Goal: Check status: Check status

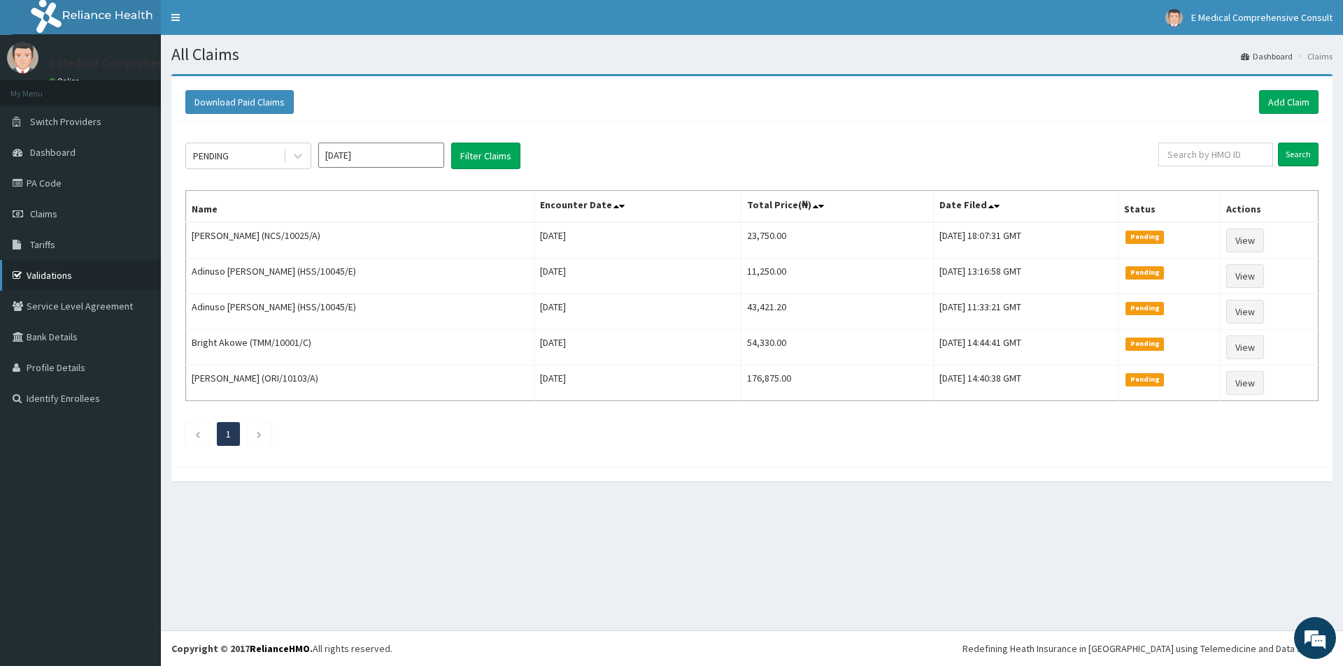
click at [73, 275] on link "Validations" at bounding box center [80, 275] width 161 height 31
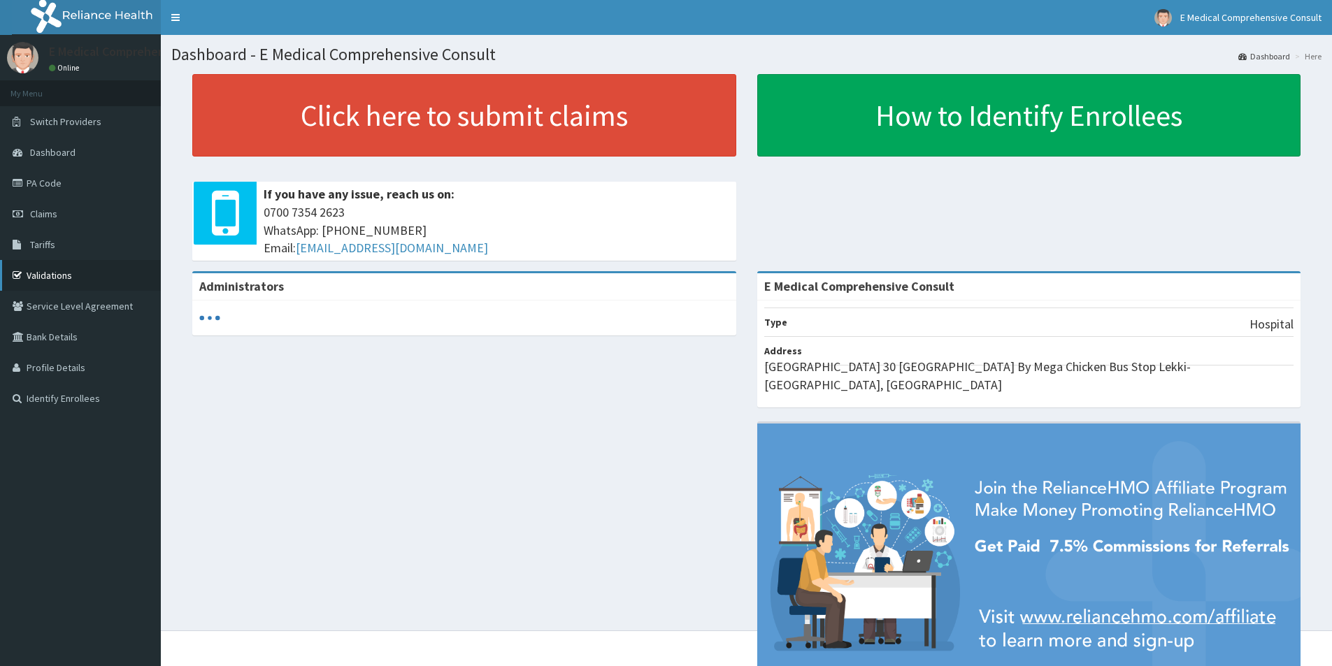
drag, startPoint x: 0, startPoint y: 0, endPoint x: 42, endPoint y: 275, distance: 278.0
click at [42, 275] on link "Validations" at bounding box center [80, 275] width 161 height 31
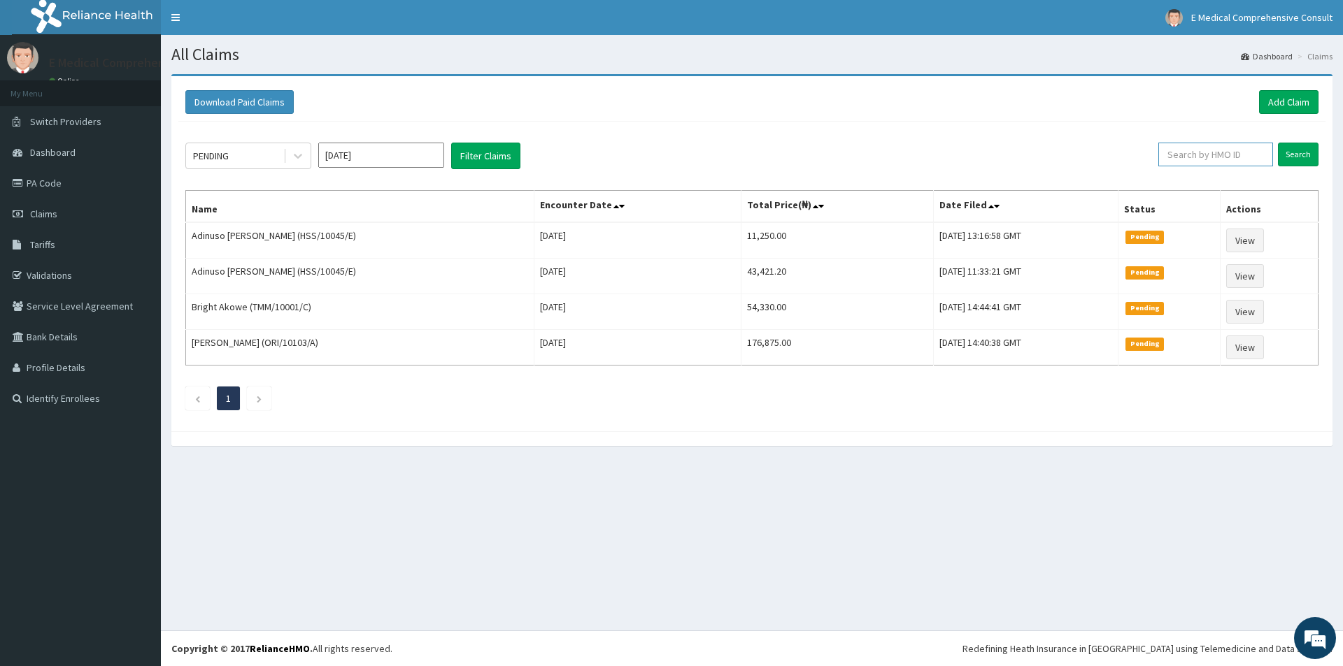
click at [1192, 156] on input "text" at bounding box center [1215, 155] width 115 height 24
paste input "HIA/11414/A"
type input "HIA/11414/A"
click at [1300, 157] on input "Search" at bounding box center [1298, 155] width 41 height 24
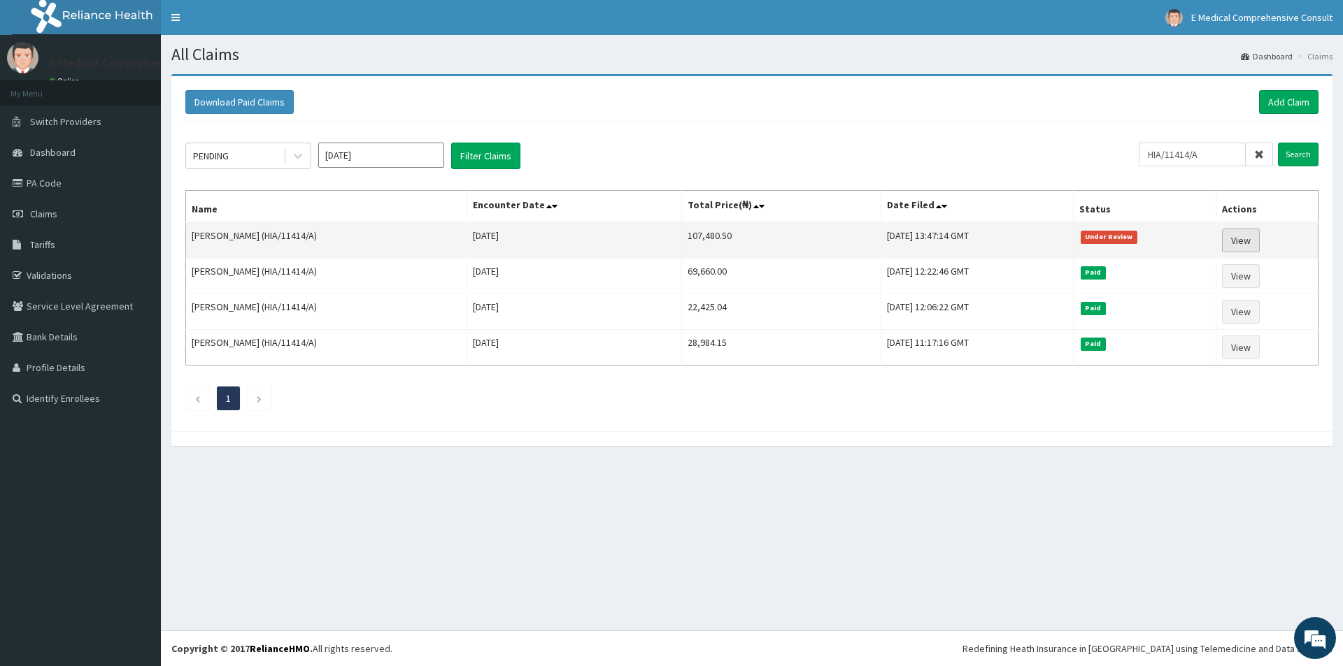
click at [1248, 243] on link "View" at bounding box center [1241, 241] width 38 height 24
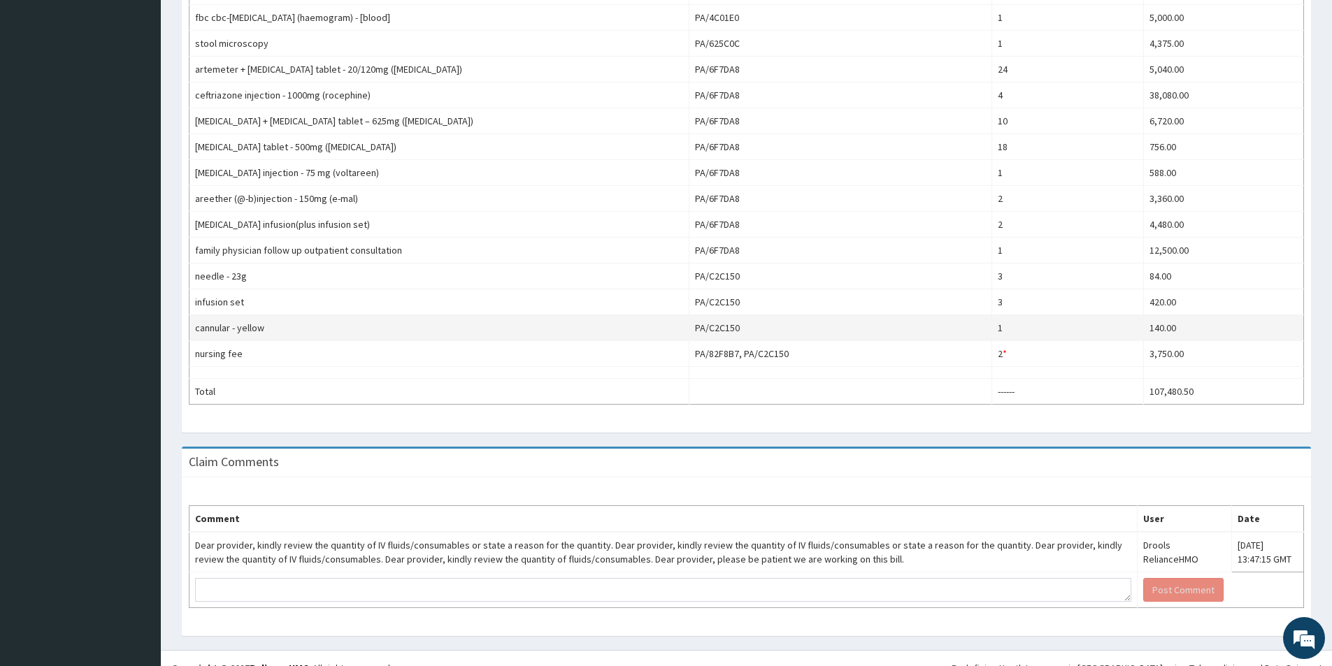
scroll to position [559, 0]
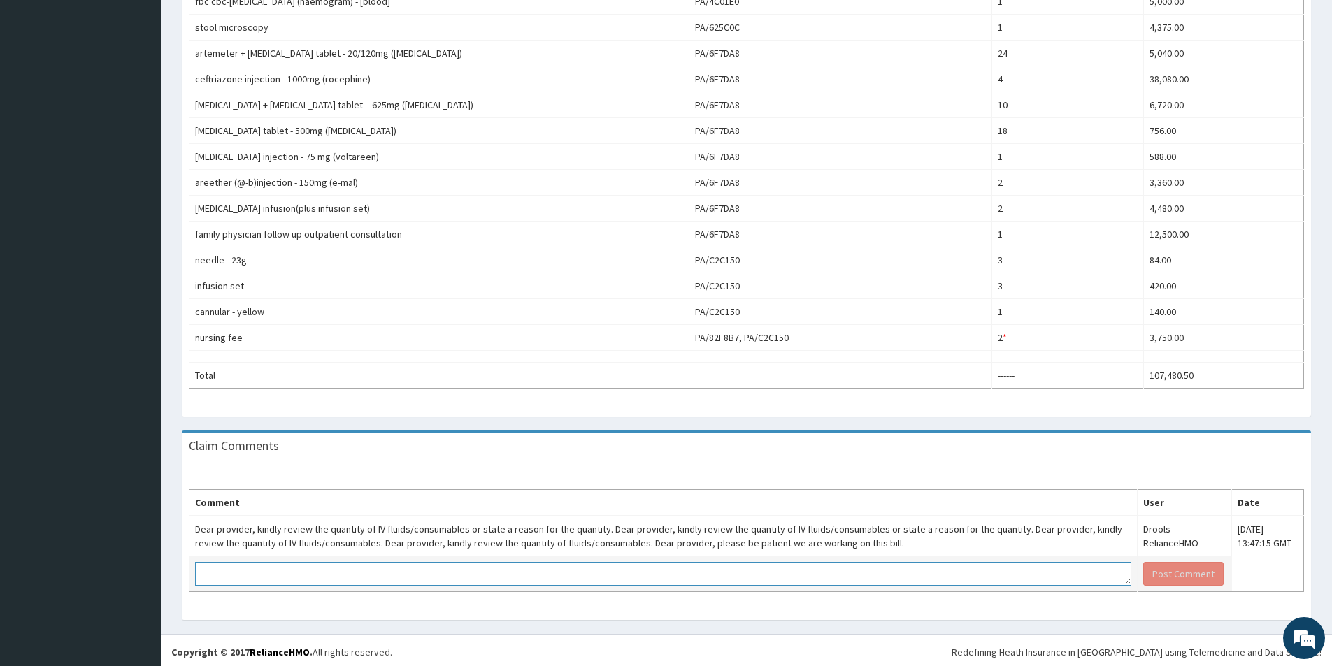
click at [244, 576] on textarea at bounding box center [663, 574] width 936 height 24
type textarea "K"
type textarea "t"
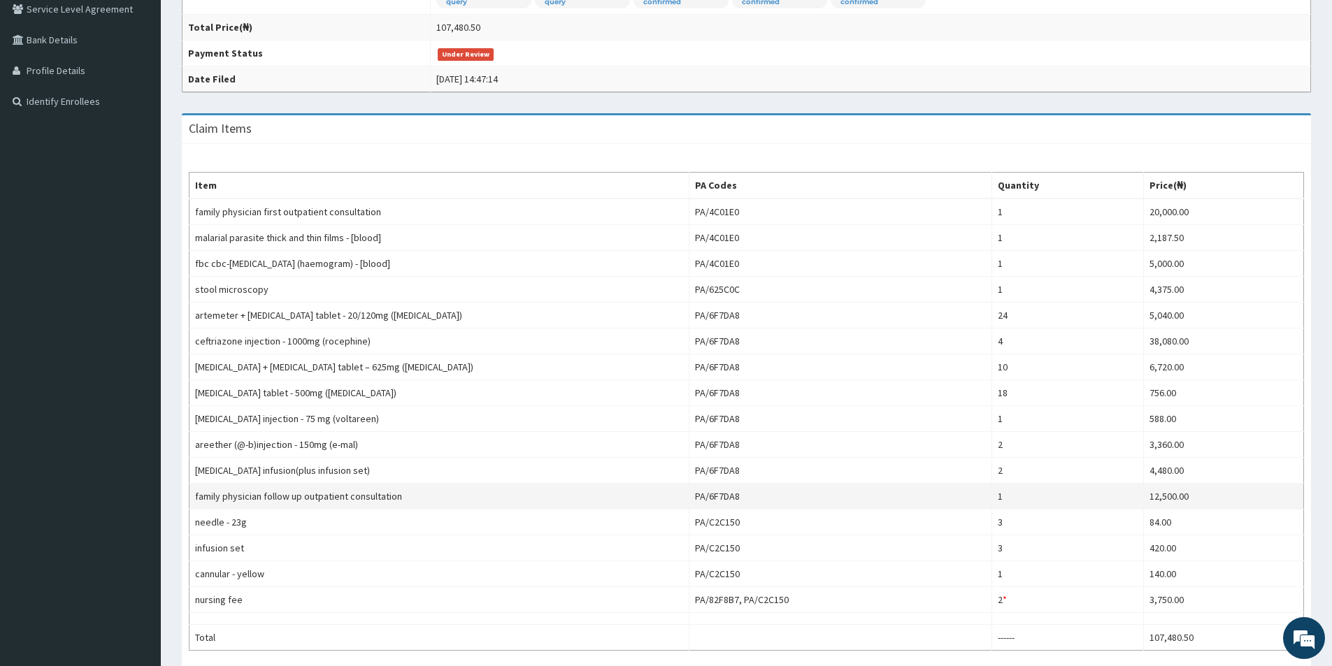
scroll to position [213, 0]
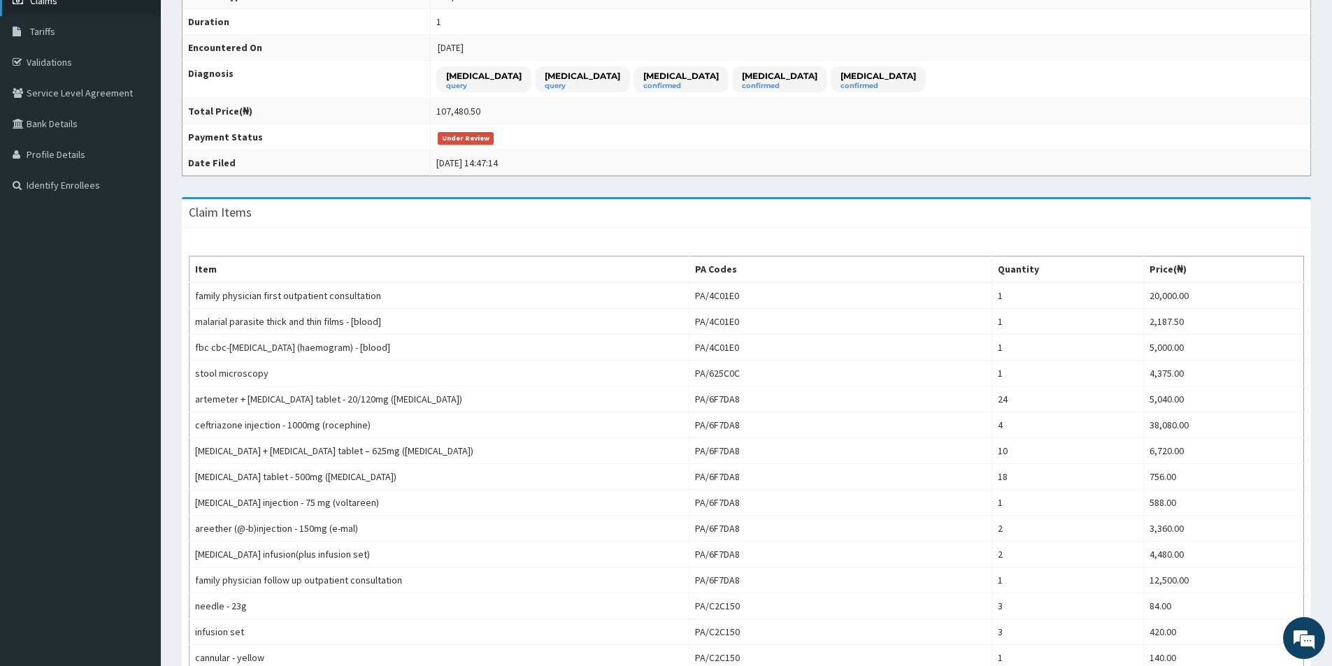
type textarea "The quantity of levofloxacin infusion is 2, because the duration the doctor pre…"
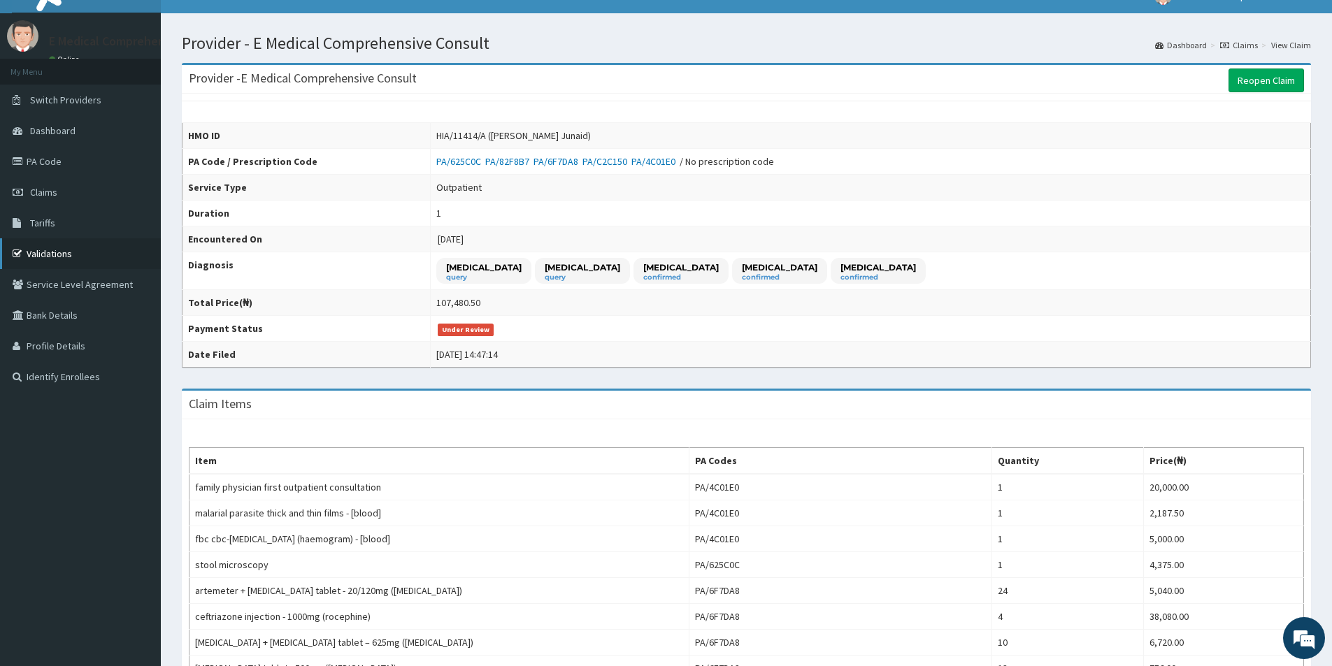
scroll to position [3, 0]
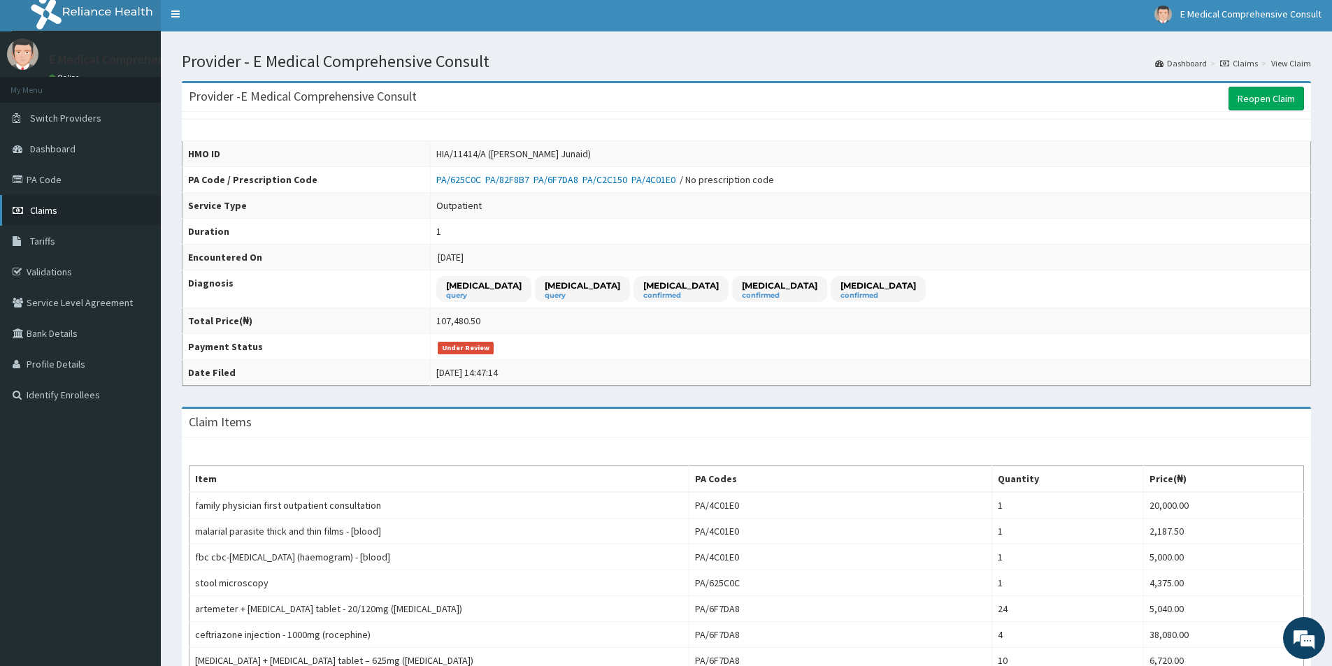
click at [26, 208] on icon at bounding box center [20, 211] width 14 height 10
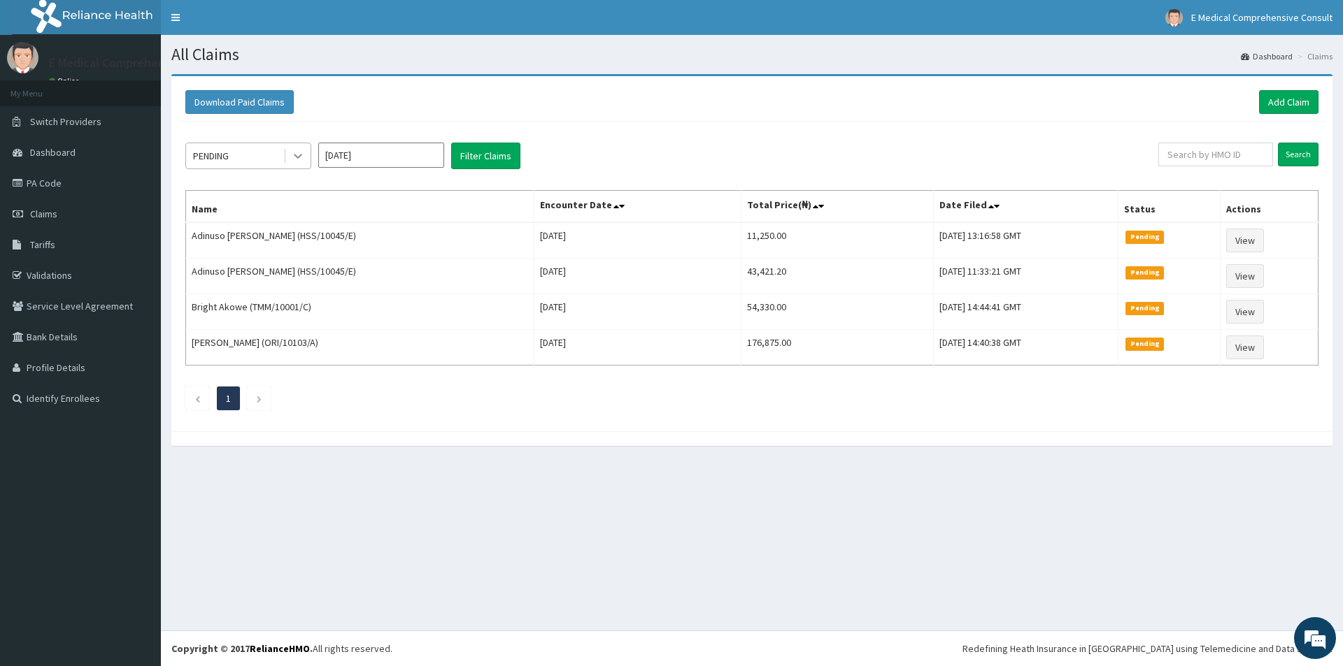
click at [289, 152] on div at bounding box center [297, 155] width 25 height 25
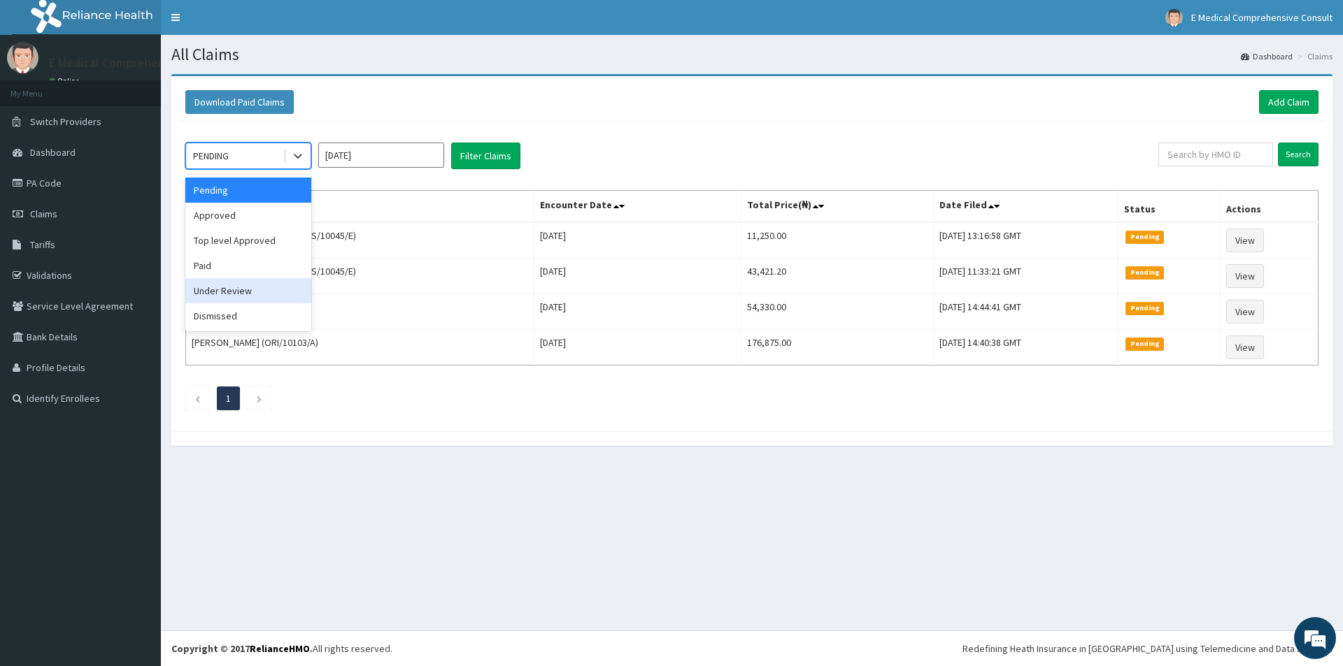
click at [202, 296] on div "Under Review" at bounding box center [248, 290] width 126 height 25
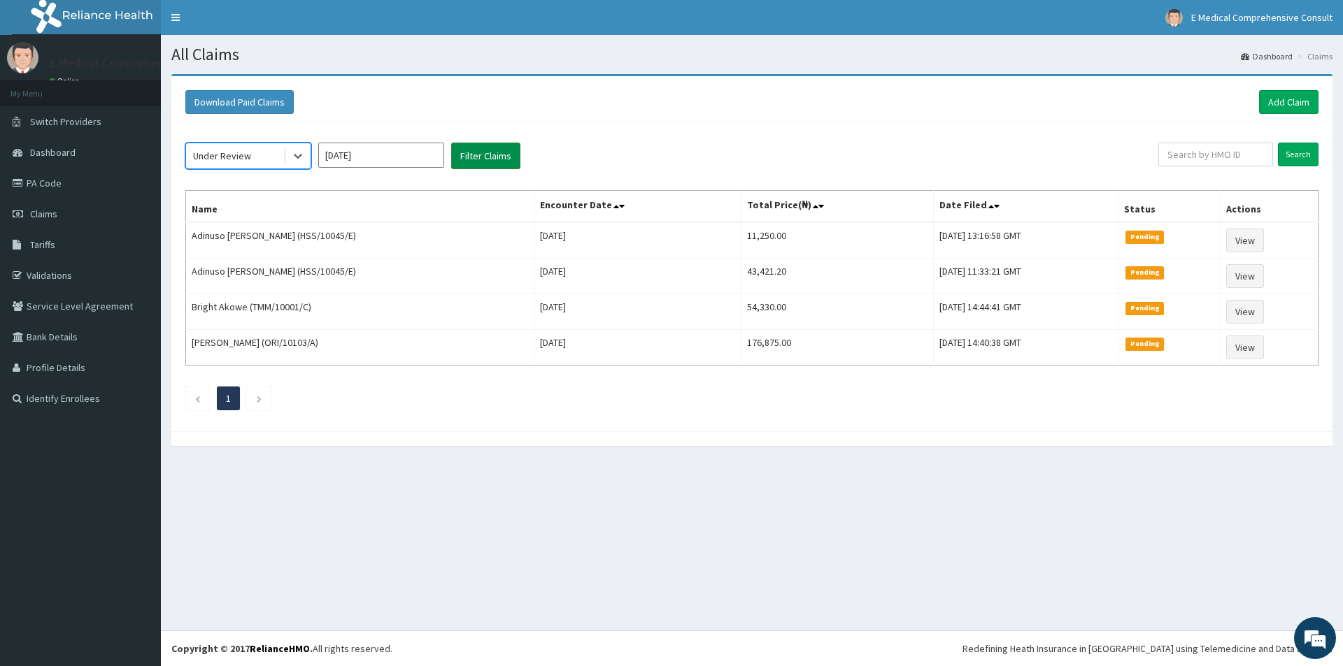
click at [500, 157] on button "Filter Claims" at bounding box center [485, 156] width 69 height 27
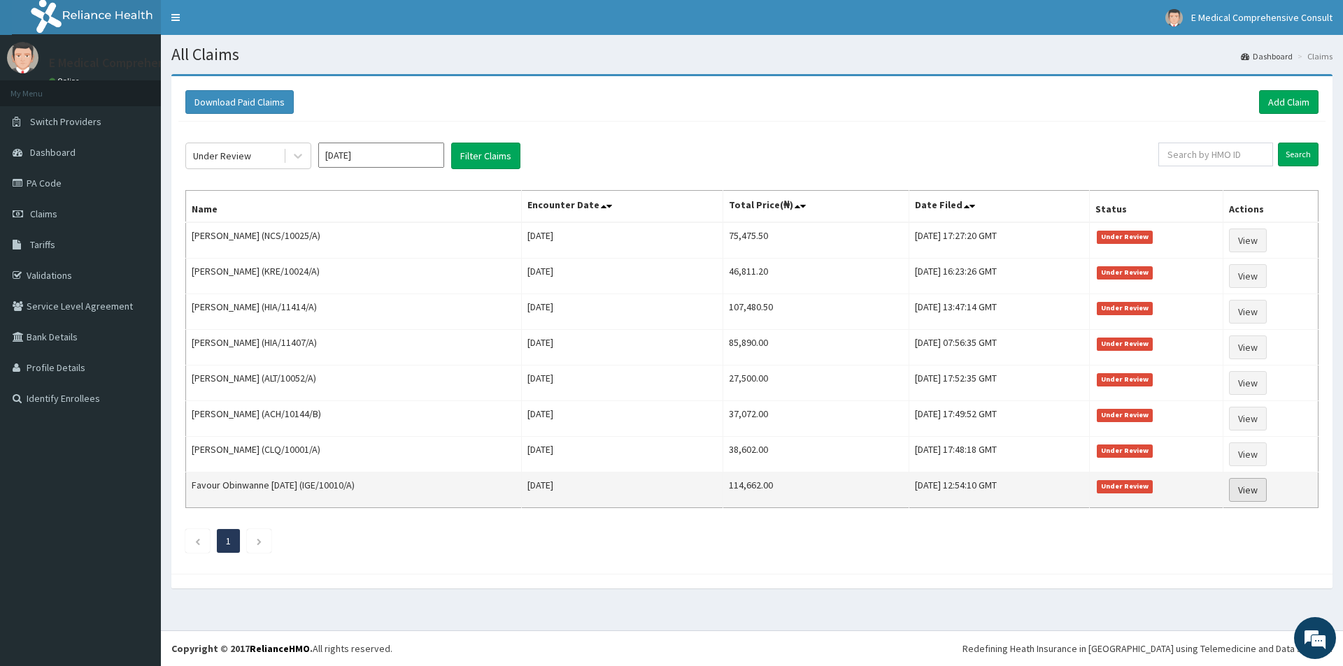
click at [1264, 491] on link "View" at bounding box center [1248, 490] width 38 height 24
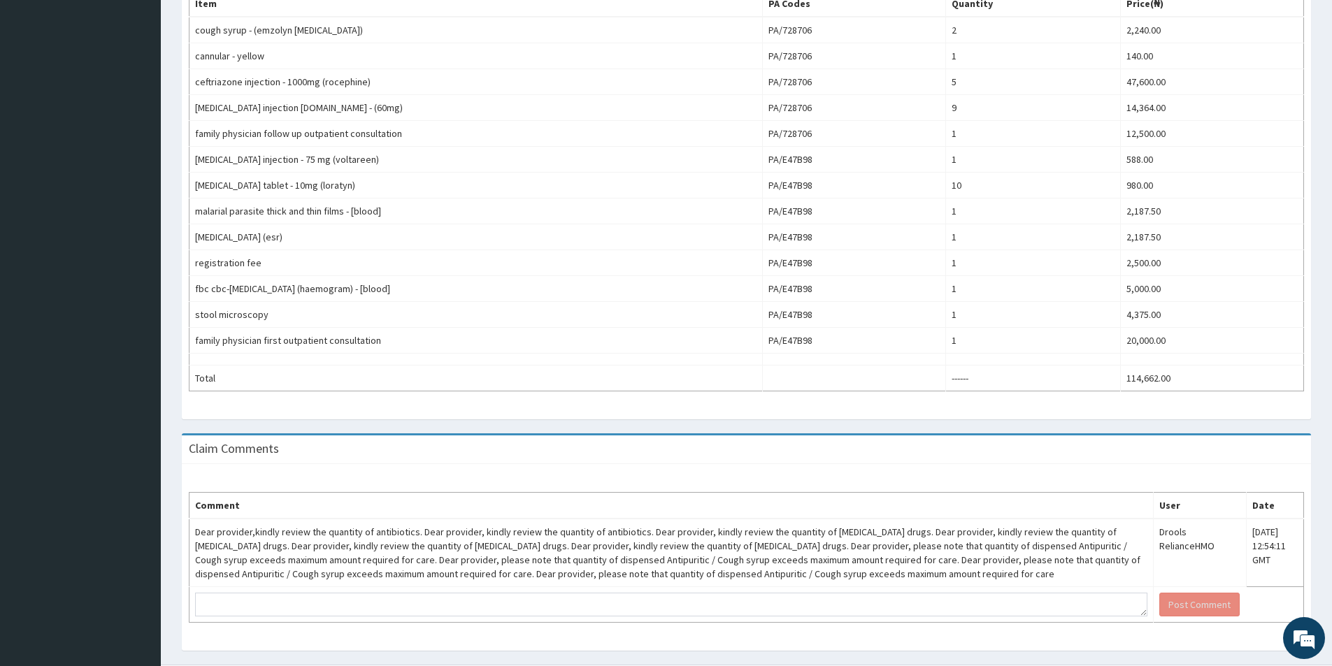
scroll to position [513, 0]
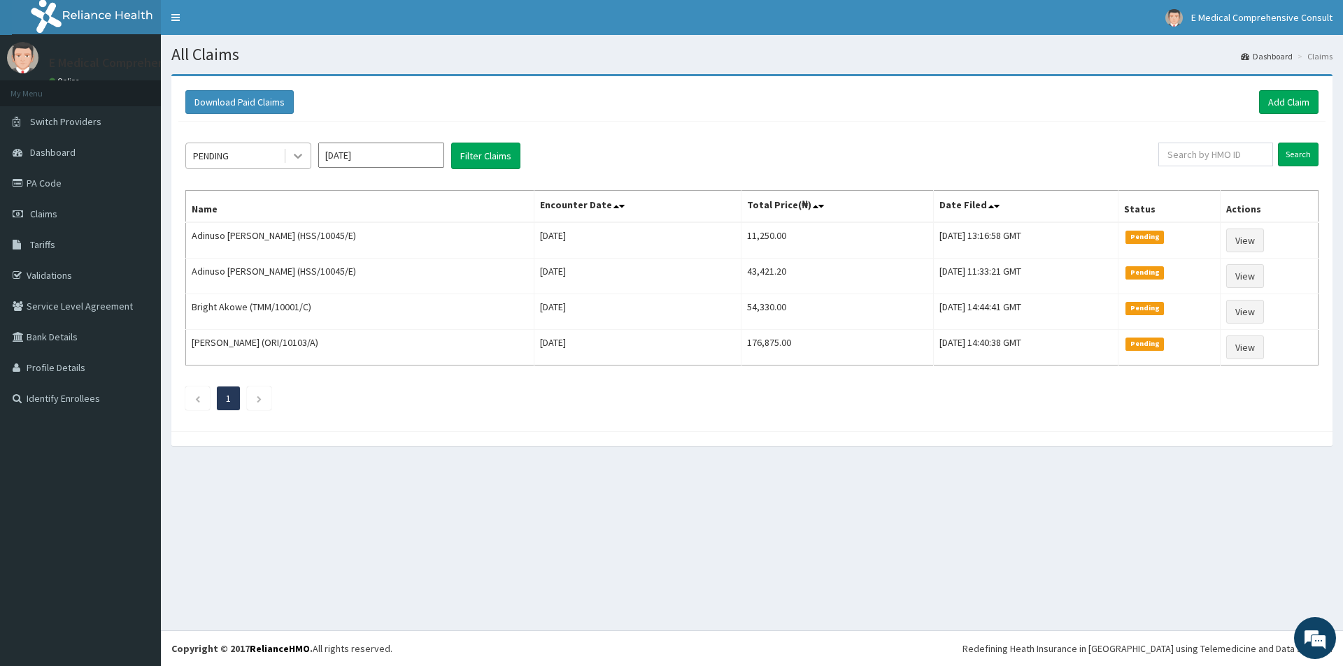
click at [294, 155] on icon at bounding box center [298, 157] width 8 height 5
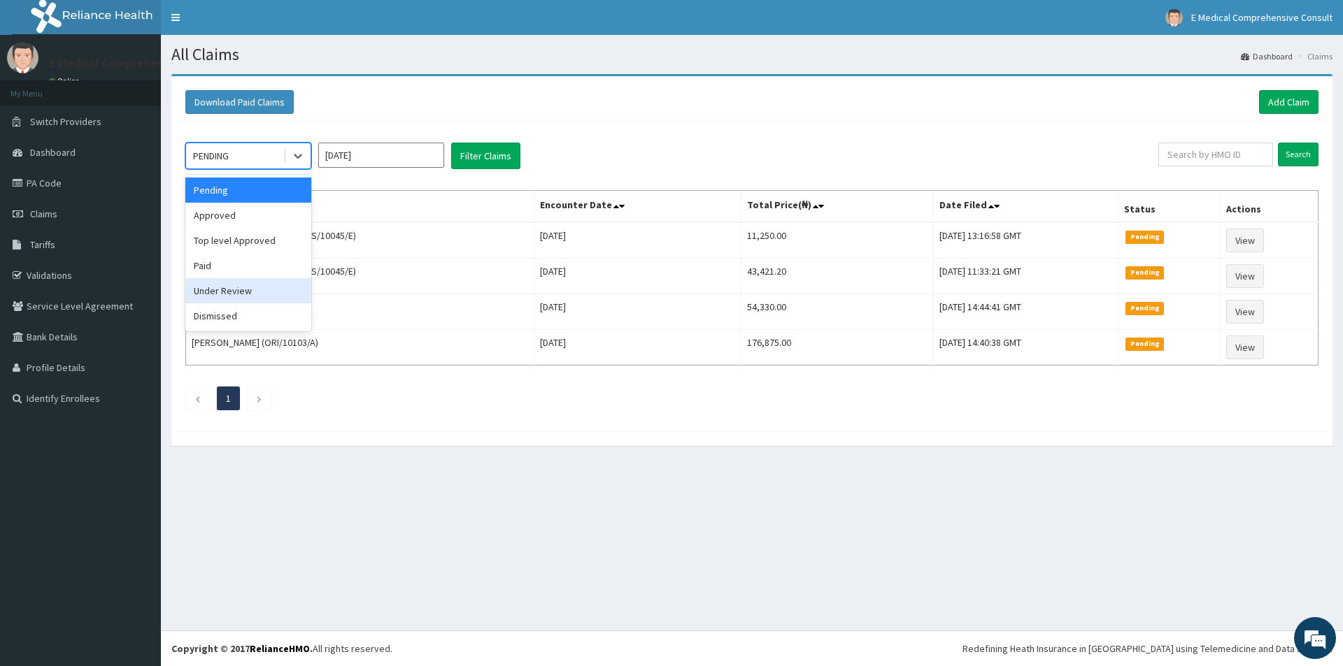
click at [239, 296] on div "Under Review" at bounding box center [248, 290] width 126 height 25
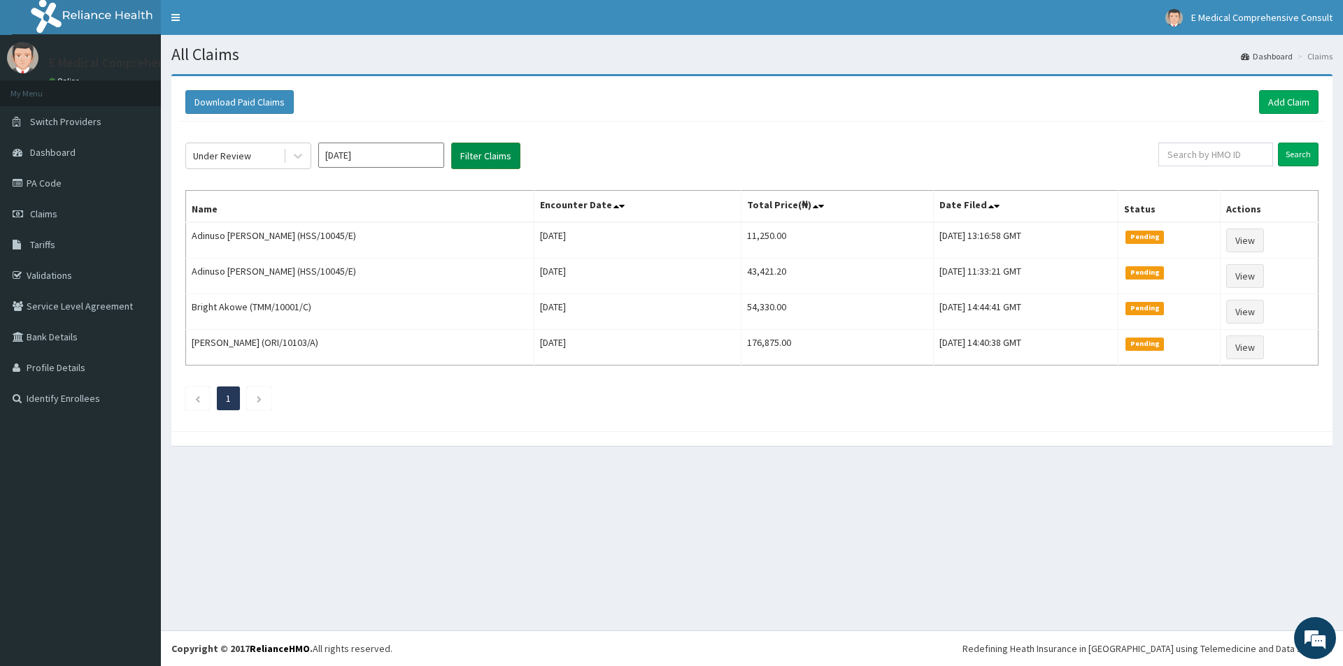
click at [500, 150] on button "Filter Claims" at bounding box center [485, 156] width 69 height 27
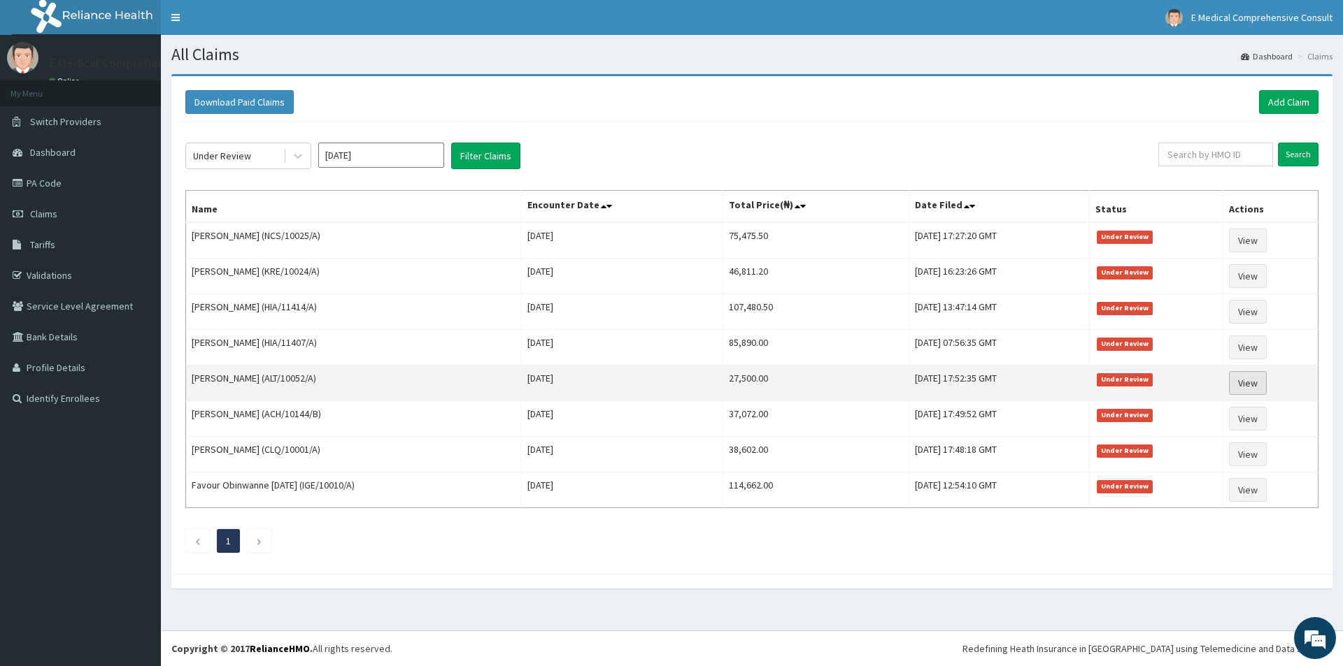
click at [1258, 382] on link "View" at bounding box center [1248, 383] width 38 height 24
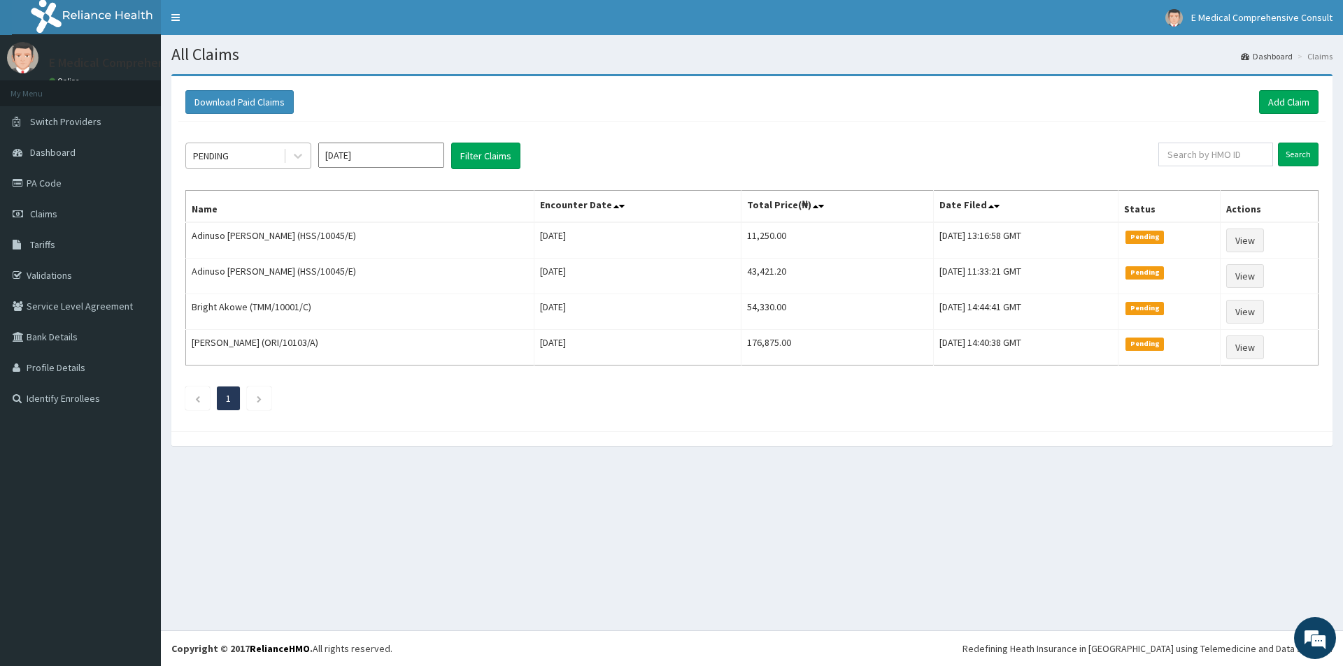
click at [227, 153] on div "PENDING" at bounding box center [211, 156] width 36 height 14
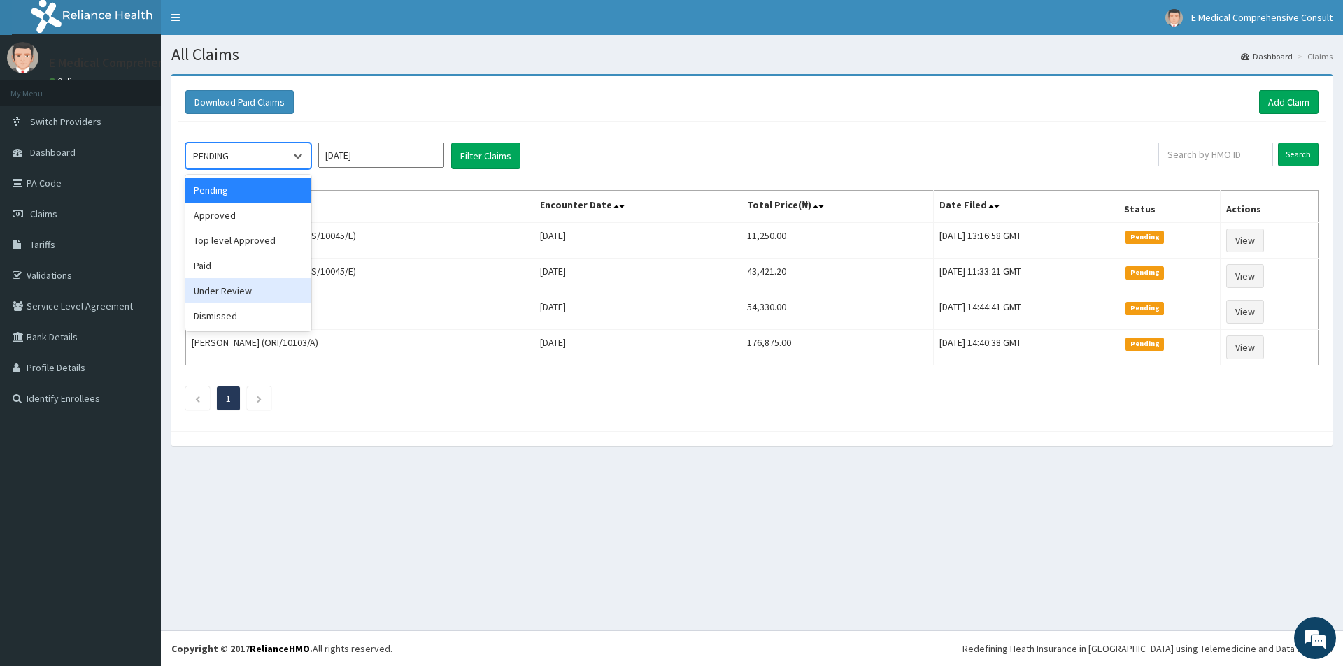
click at [232, 292] on div "Under Review" at bounding box center [248, 290] width 126 height 25
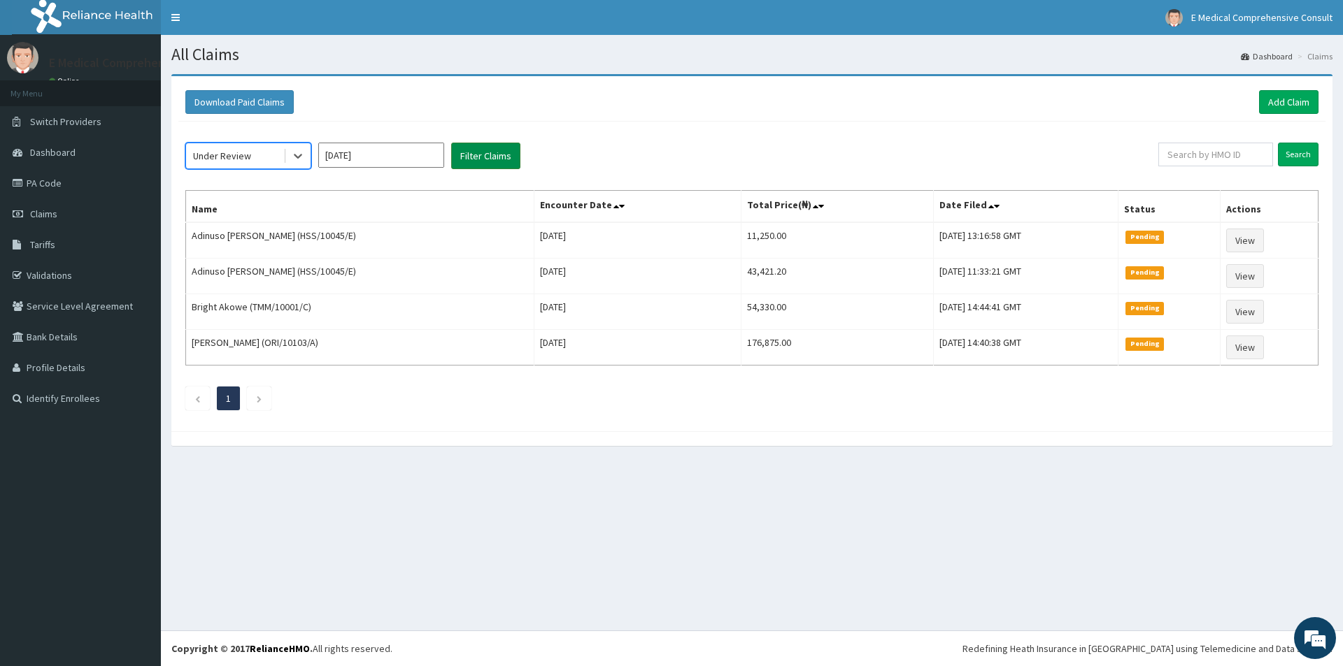
click at [480, 157] on button "Filter Claims" at bounding box center [485, 156] width 69 height 27
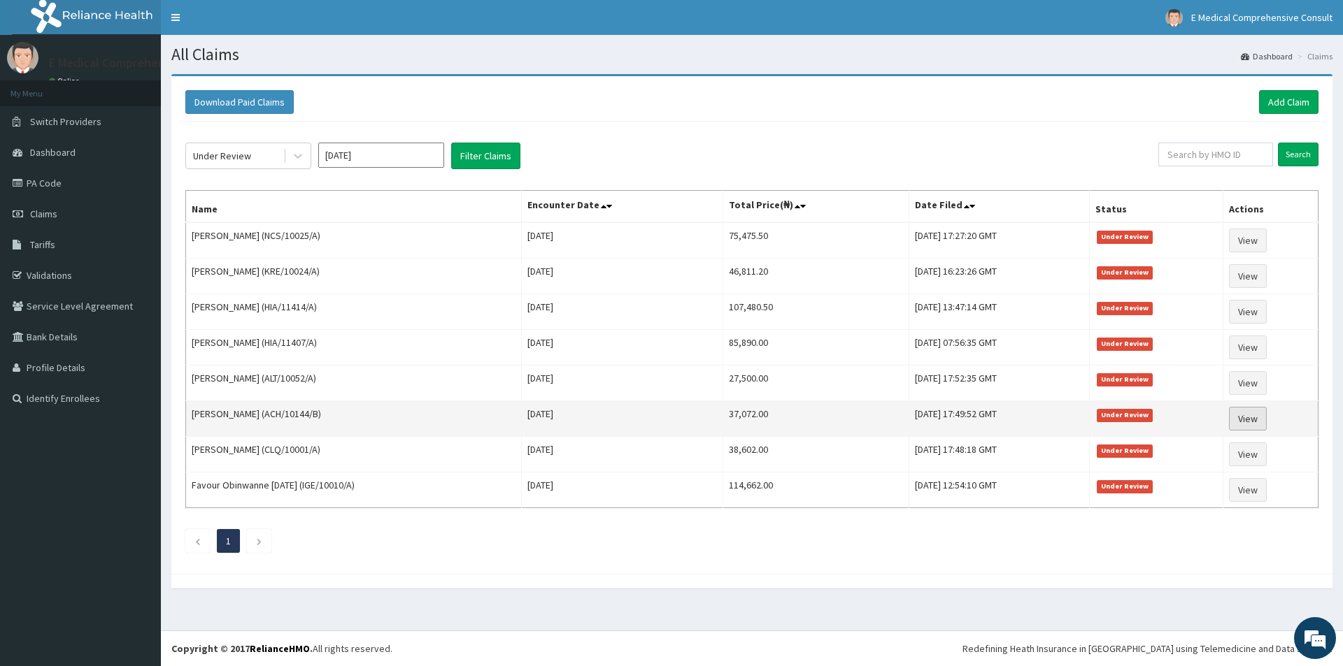
click at [1265, 422] on link "View" at bounding box center [1248, 419] width 38 height 24
